Goal: Communication & Community: Ask a question

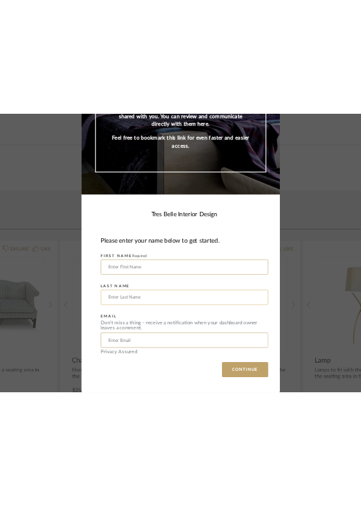
scroll to position [141, 0]
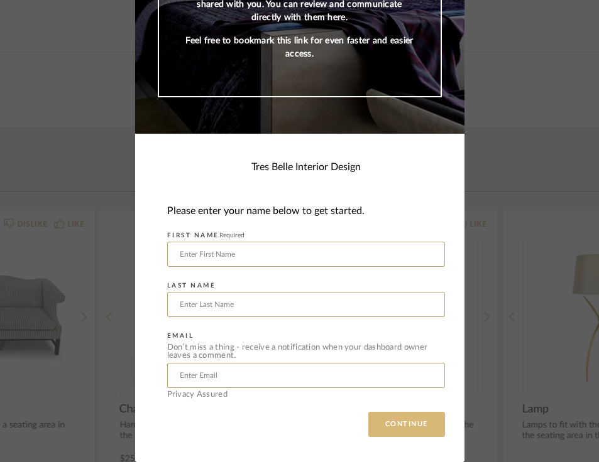
click at [405, 425] on button "CONTINUE" at bounding box center [406, 424] width 77 height 25
type input "[PERSON_NAME]"
type input "Imbs"
type input "Lisa"
type input "lisaimbs@me.com"
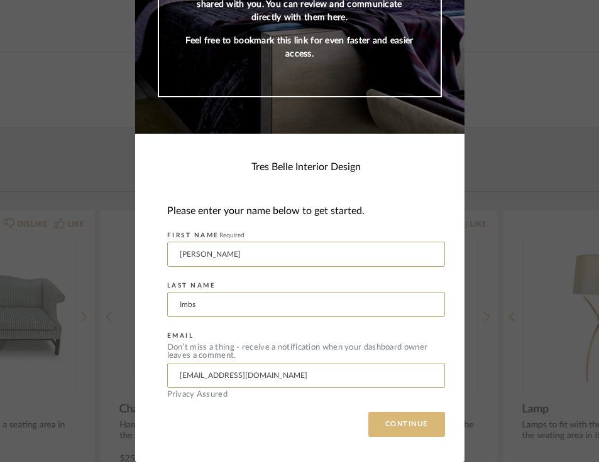
click at [406, 430] on button "CONTINUE" at bounding box center [406, 424] width 77 height 25
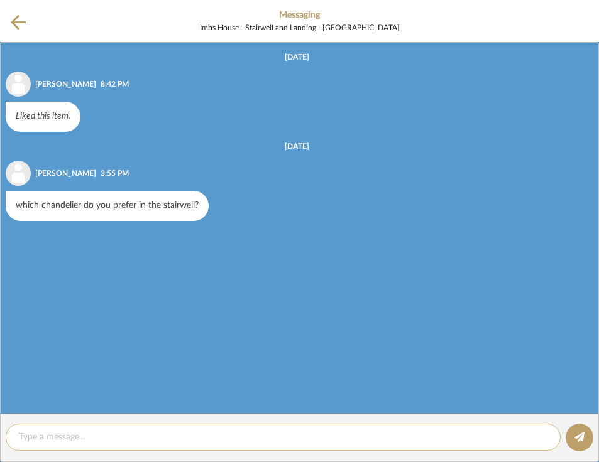
click at [40, 444] on textarea at bounding box center [283, 437] width 528 height 13
type textarea "W"
type textarea "it think the dimensions are important which size will be best?"
click at [585, 435] on button at bounding box center [579, 438] width 28 height 28
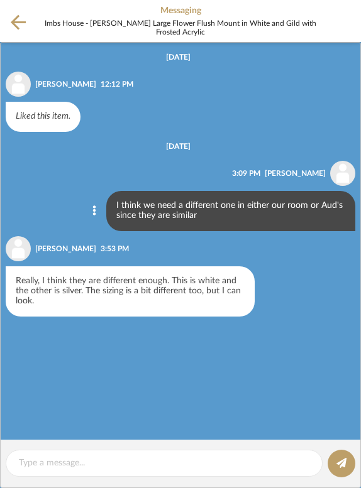
click at [21, 24] on icon at bounding box center [18, 22] width 15 height 16
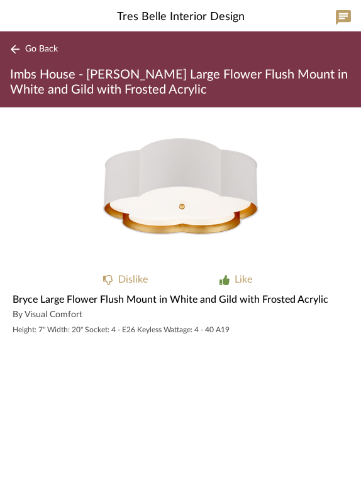
click at [38, 43] on button "Go Back" at bounding box center [36, 49] width 52 height 16
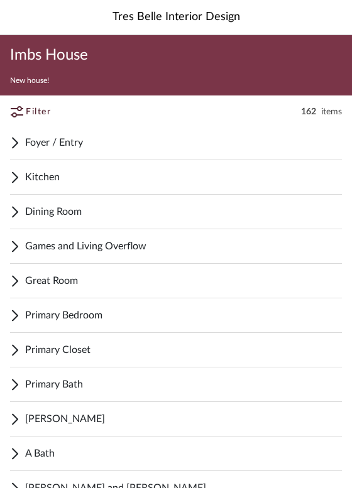
click at [54, 316] on span "Primary Bedroom" at bounding box center [183, 315] width 317 height 15
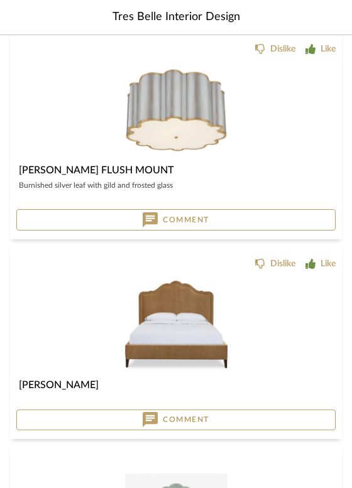
scroll to position [524, 0]
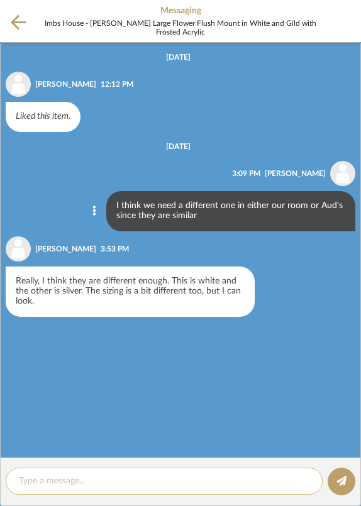
click at [34, 478] on textarea at bounding box center [164, 480] width 290 height 13
type textarea "okay..."
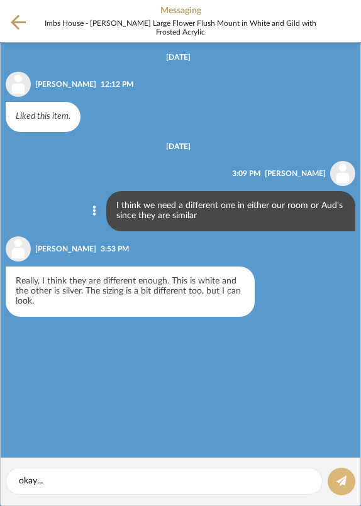
click at [345, 476] on icon at bounding box center [341, 481] width 10 height 10
